Goal: Contribute content

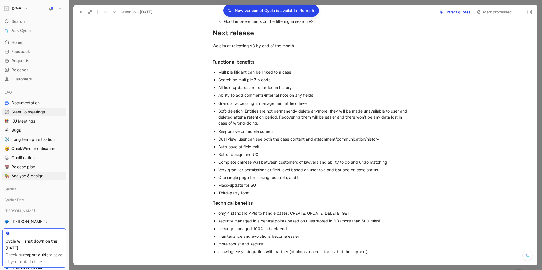
scroll to position [127, 0]
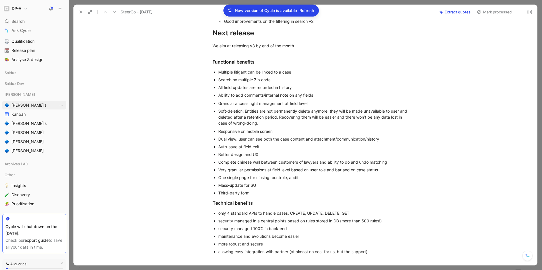
click at [22, 106] on span "[PERSON_NAME]'s" at bounding box center [28, 106] width 35 height 6
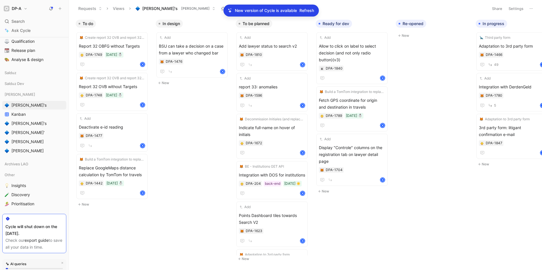
click at [163, 85] on button "New" at bounding box center [193, 83] width 75 height 7
click at [173, 87] on icon at bounding box center [173, 86] width 3 height 3
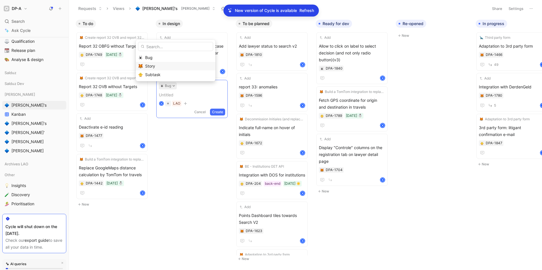
click at [159, 65] on div "Story" at bounding box center [179, 66] width 68 height 7
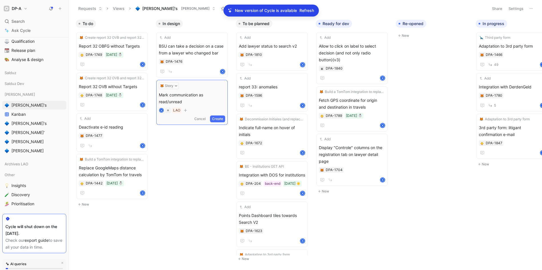
drag, startPoint x: 198, startPoint y: 95, endPoint x: 199, endPoint y: 98, distance: 3.5
click at [198, 95] on span "Mark communication as read/unread" at bounding box center [192, 99] width 66 height 14
click at [217, 119] on button "Create" at bounding box center [217, 119] width 15 height 7
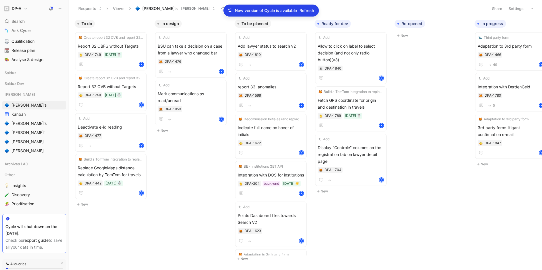
click at [170, 131] on button "New" at bounding box center [192, 130] width 75 height 7
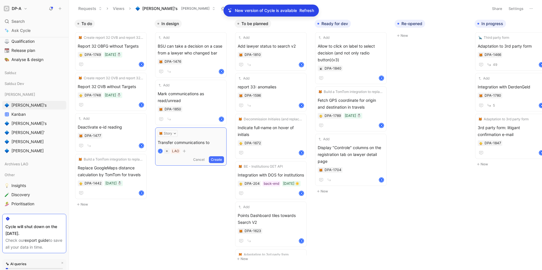
click at [159, 143] on span "Transfer communications to" at bounding box center [191, 142] width 66 height 7
click at [220, 143] on span "Mass transfer communications to" at bounding box center [191, 142] width 66 height 7
click at [198, 93] on span "Mark communications as read/unread" at bounding box center [191, 98] width 66 height 14
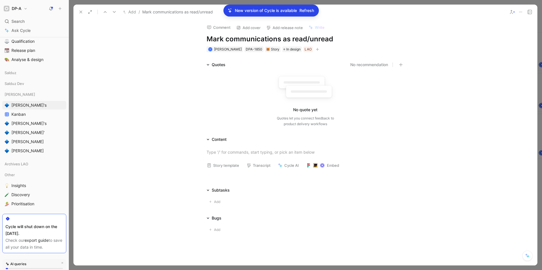
click at [207, 37] on h1 "Mark communications as read/unread" at bounding box center [306, 39] width 198 height 9
drag, startPoint x: 211, startPoint y: 37, endPoint x: 215, endPoint y: 46, distance: 9.0
click at [211, 37] on h1 "Mark communications as read/unread" at bounding box center [306, 39] width 198 height 9
click at [177, 107] on div "Quotes No recommendation No quote yet Quotes let you connect feedback to produc…" at bounding box center [305, 95] width 464 height 68
click at [80, 12] on icon at bounding box center [81, 12] width 5 height 5
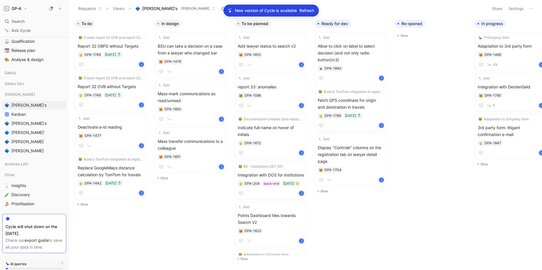
click at [162, 177] on button "New" at bounding box center [192, 178] width 75 height 7
click at [165, 219] on button "New" at bounding box center [192, 219] width 75 height 7
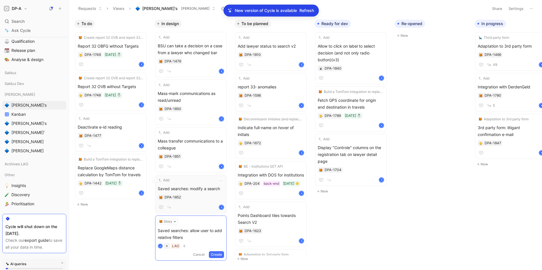
scroll to position [3, 0]
click at [218, 254] on button "Create" at bounding box center [216, 255] width 15 height 7
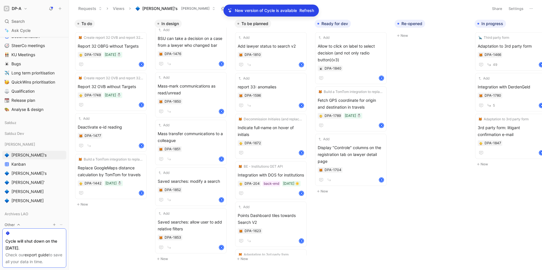
scroll to position [0, 0]
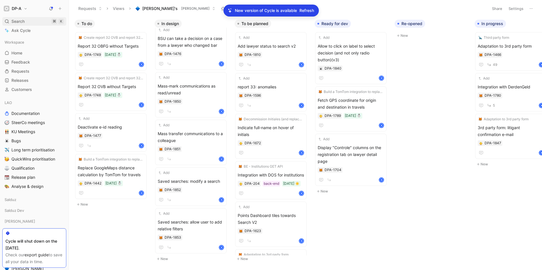
click at [19, 22] on span "Search" at bounding box center [17, 21] width 13 height 7
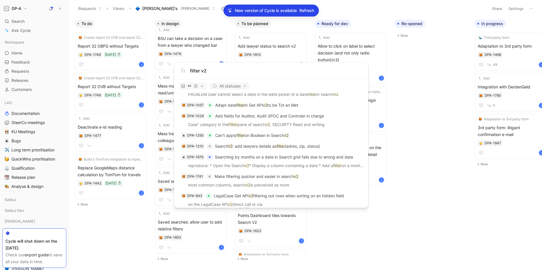
scroll to position [255, 0]
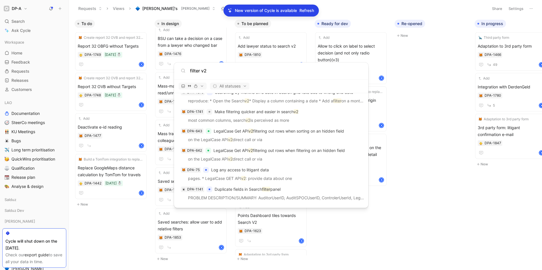
type input "filter v2"
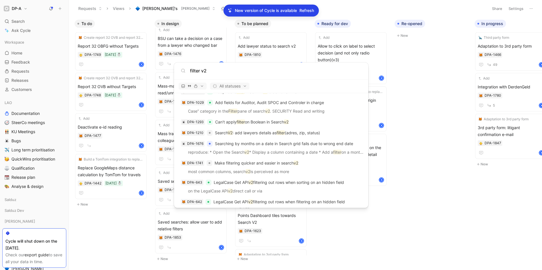
scroll to position [203, 0]
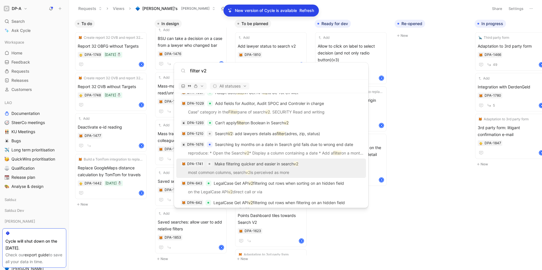
click at [267, 166] on p "Make filtering quicker and easier in search v2" at bounding box center [257, 164] width 84 height 7
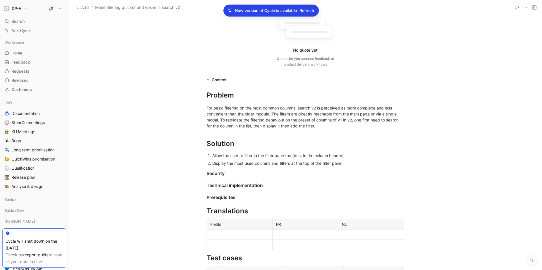
scroll to position [99, 0]
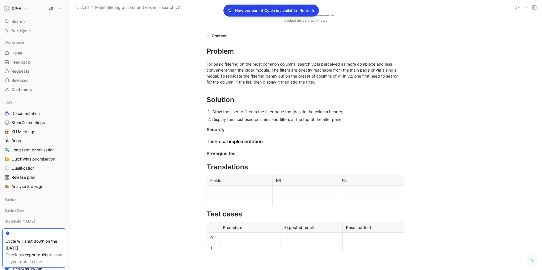
drag, startPoint x: 348, startPoint y: 112, endPoint x: 295, endPoint y: 123, distance: 54.4
click at [348, 112] on div "Allow the user to filter in the filter pane too (beside the column header)" at bounding box center [308, 112] width 192 height 6
click at [212, 111] on div "Allow the user to filter in the filter pane too (beside the column header)" at bounding box center [308, 112] width 192 height 6
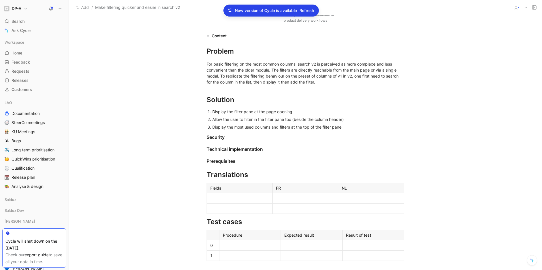
click at [346, 120] on div "Allow the user to filter in the filter pane too (beside the column header)" at bounding box center [308, 120] width 192 height 6
click at [350, 128] on div "Display the most used columns and filters at the top of the filter pane" at bounding box center [308, 127] width 192 height 6
click at [369, 121] on div "Allow the user to filter in the filter pane too (beside the column header)" at bounding box center [308, 120] width 192 height 6
click at [297, 111] on div "Display the filter pane at the page opening" at bounding box center [308, 112] width 192 height 6
